Goal: Transaction & Acquisition: Purchase product/service

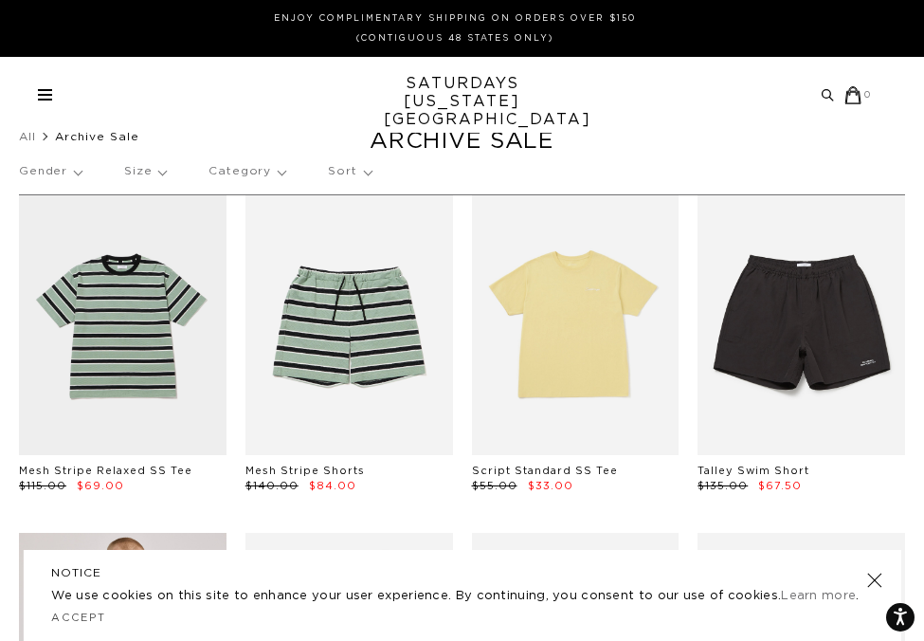
click at [332, 168] on p "Sort" at bounding box center [349, 172] width 43 height 44
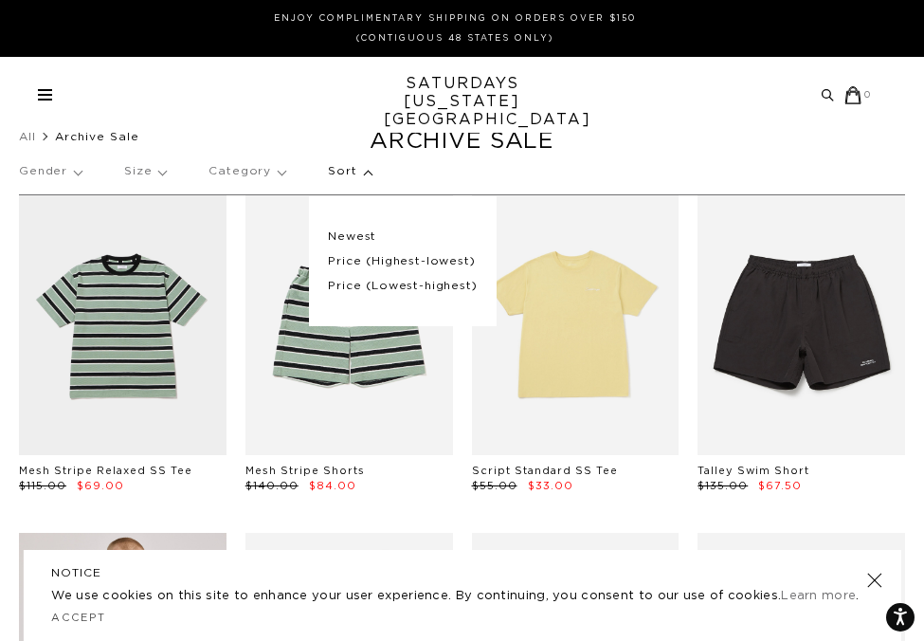
click at [359, 288] on p "Price (Lowest-highest)" at bounding box center [402, 286] width 149 height 25
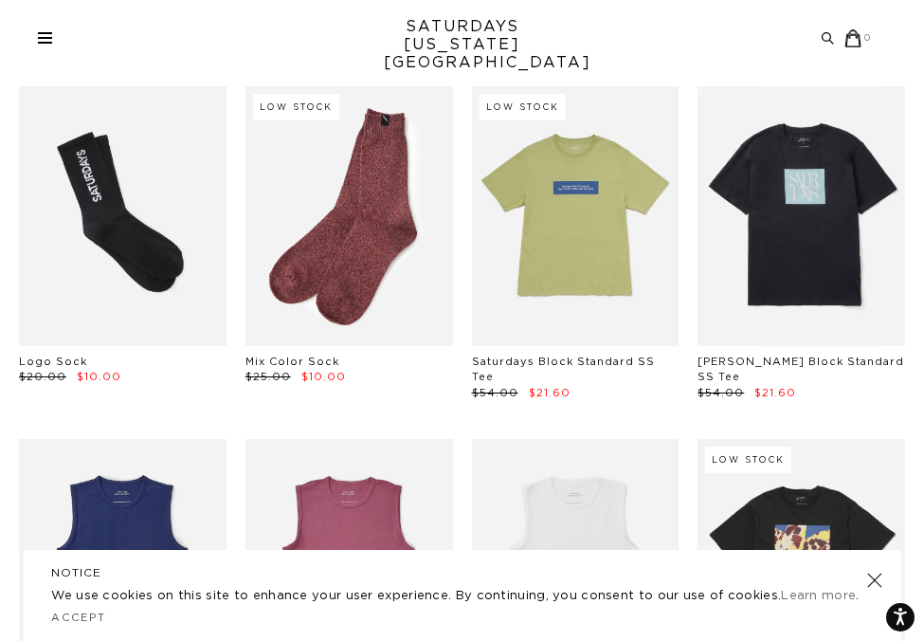
scroll to position [379, 0]
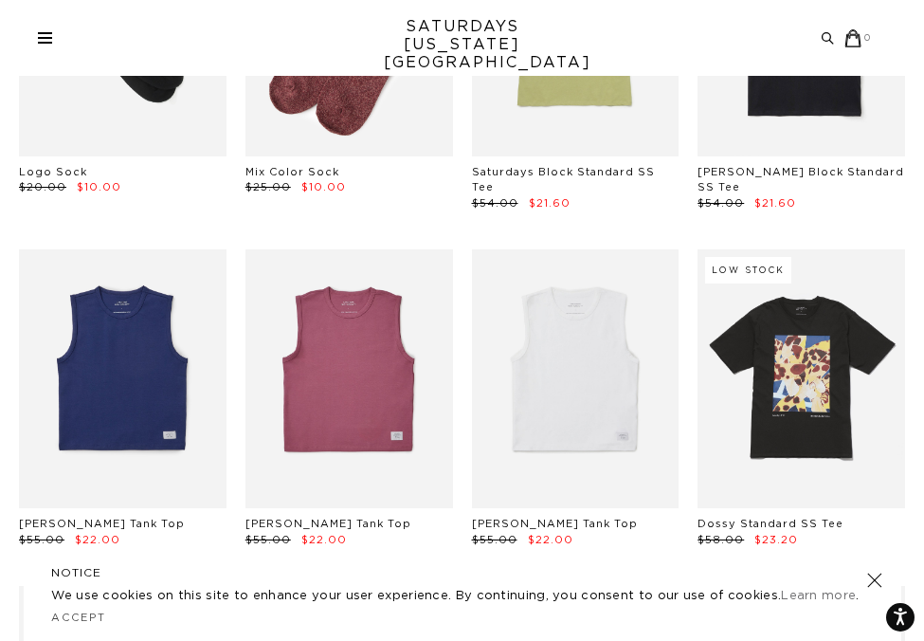
click at [874, 573] on link at bounding box center [874, 580] width 27 height 27
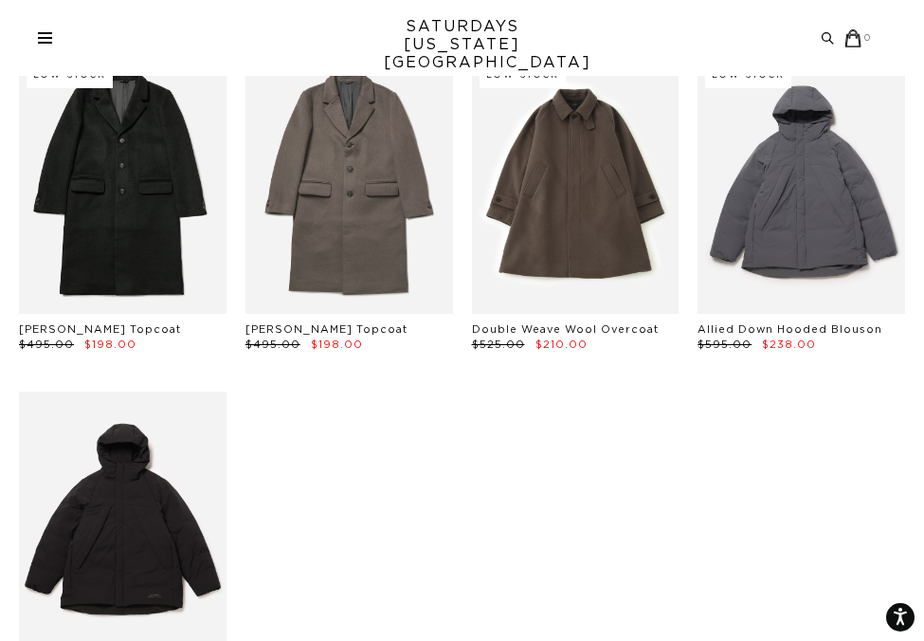
scroll to position [32493, 0]
